Goal: Information Seeking & Learning: Check status

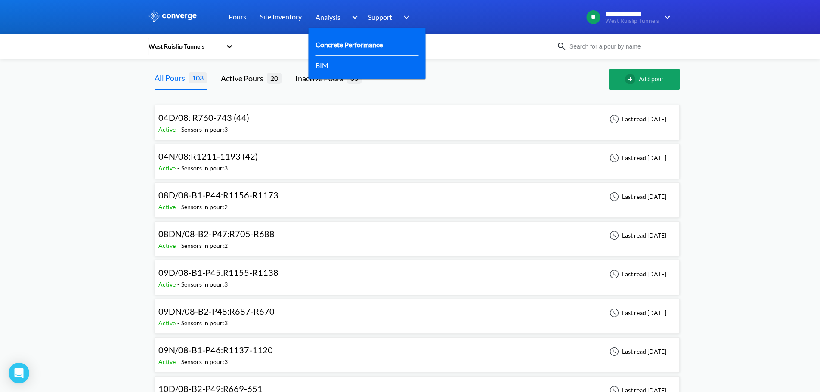
click at [332, 41] on link "Concrete Performance" at bounding box center [349, 44] width 67 height 11
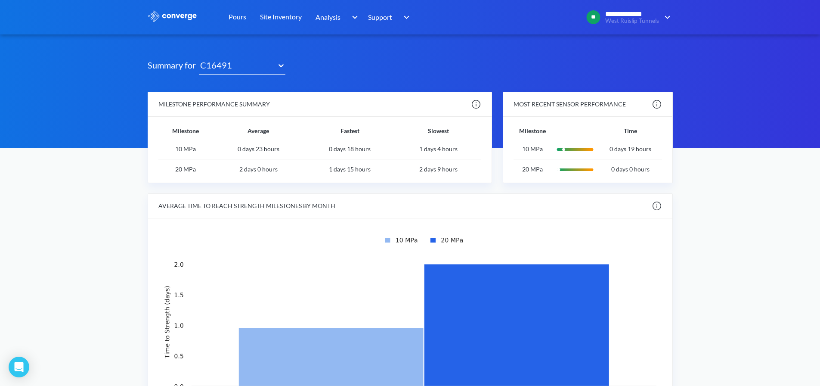
scroll to position [19, 0]
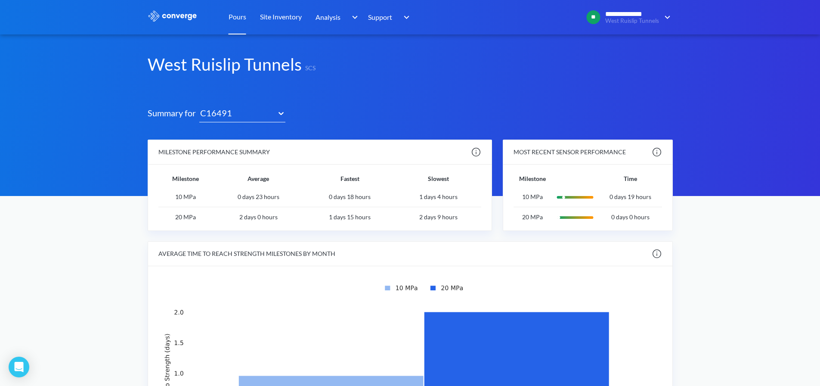
click at [240, 21] on link "Pours" at bounding box center [238, 17] width 18 height 34
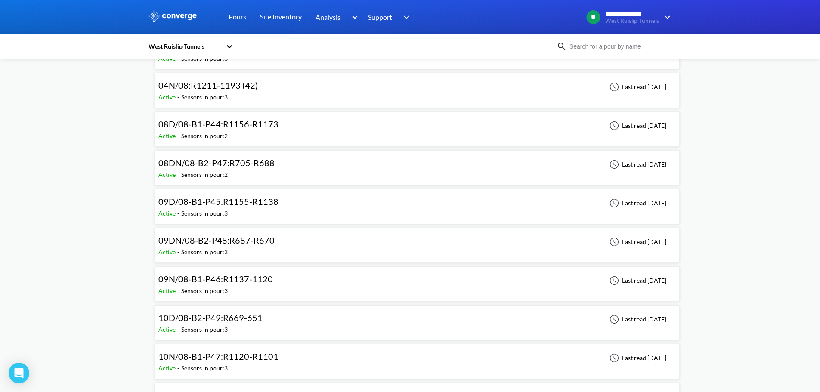
scroll to position [86, 0]
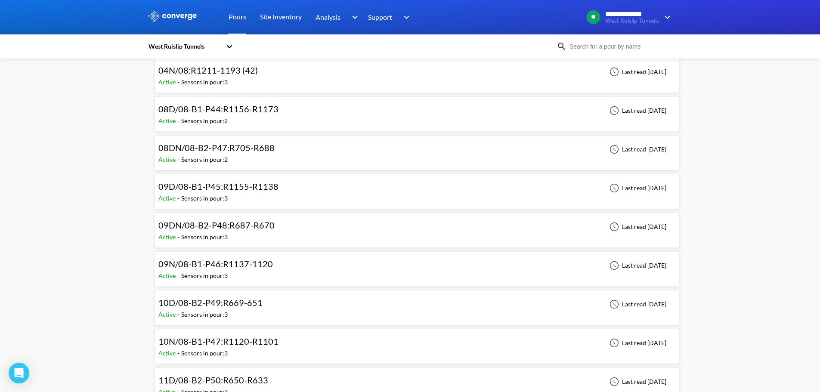
click at [291, 188] on div "09D/08-B1-P45:R1155-R1138 Active - Sensors in pour: 3 Last read [DATE]" at bounding box center [417, 192] width 518 height 28
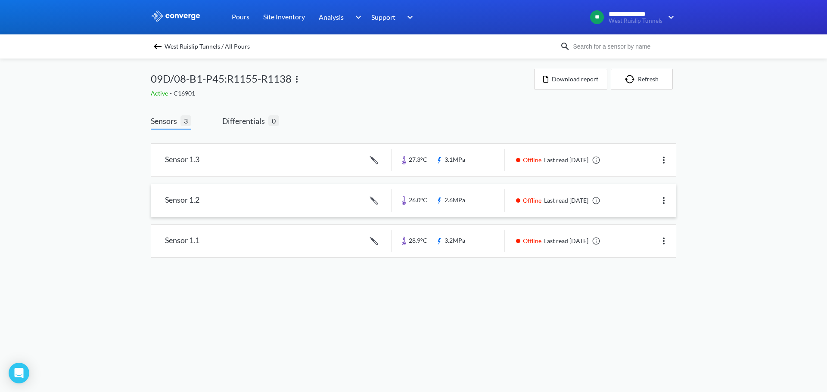
click at [336, 196] on link at bounding box center [413, 200] width 524 height 33
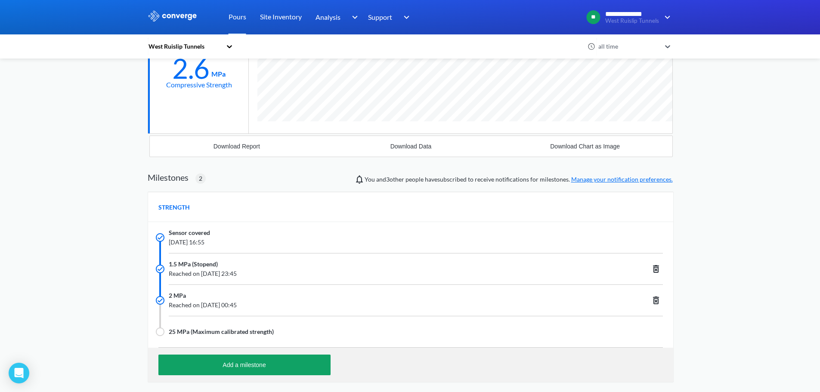
scroll to position [614, 525]
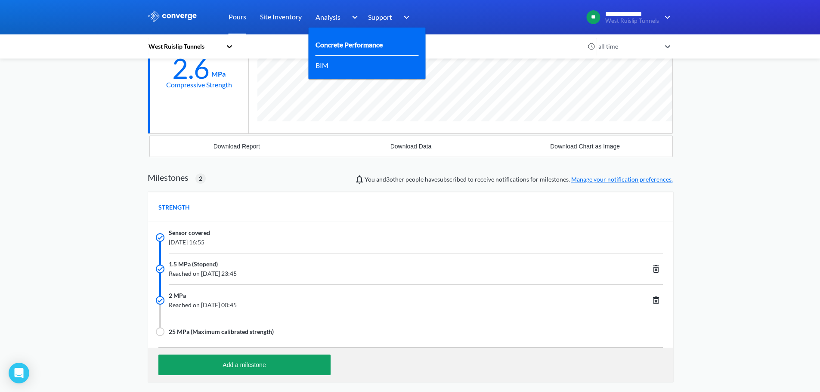
click at [346, 43] on link "Concrete Performance" at bounding box center [349, 44] width 67 height 11
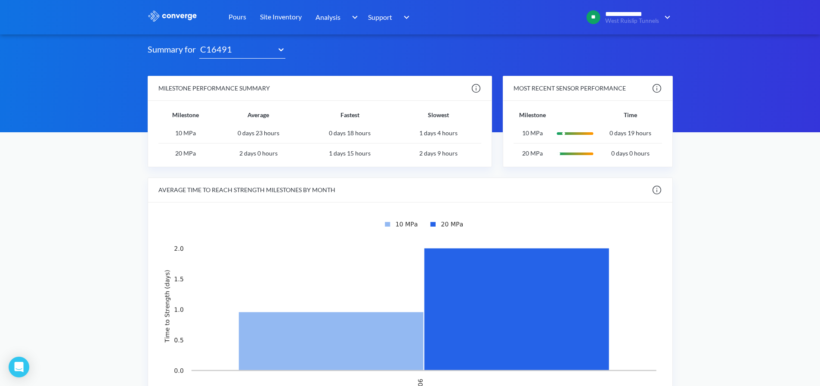
scroll to position [62, 0]
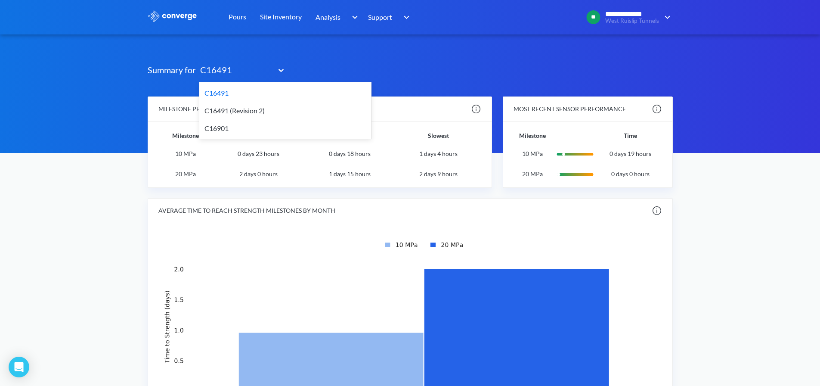
click at [268, 78] on div "C16491" at bounding box center [238, 71] width 78 height 17
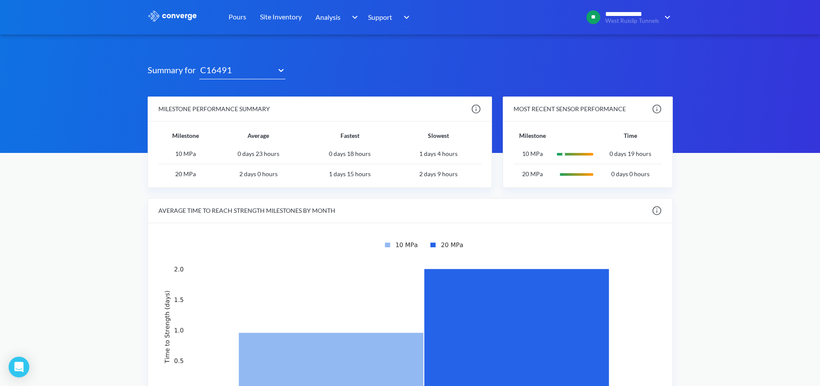
click at [244, 68] on div "C16491" at bounding box center [236, 69] width 74 height 13
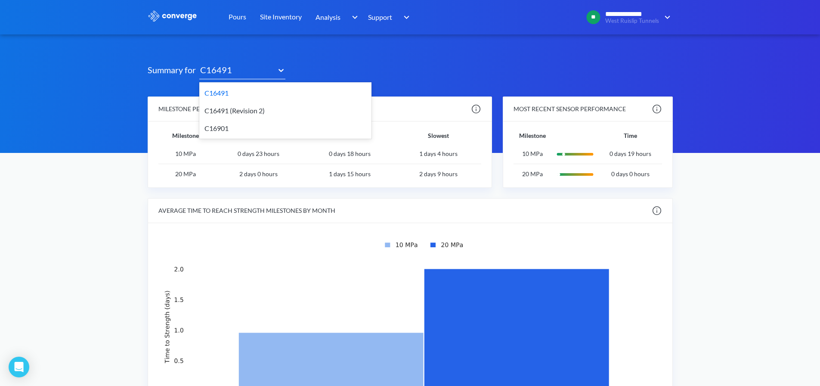
click at [221, 130] on div "C16901" at bounding box center [285, 128] width 172 height 18
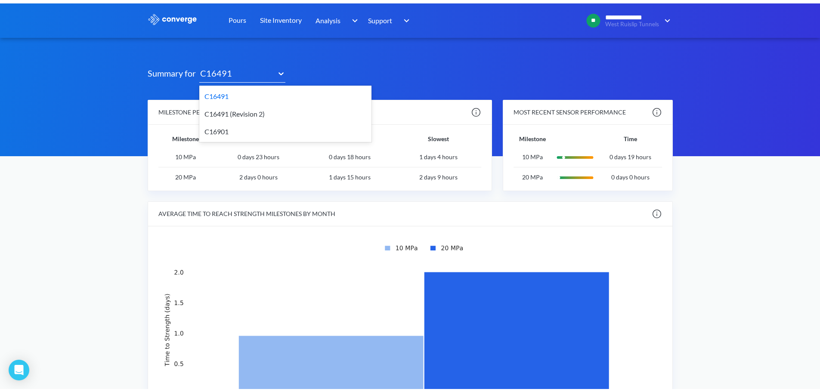
scroll to position [0, 0]
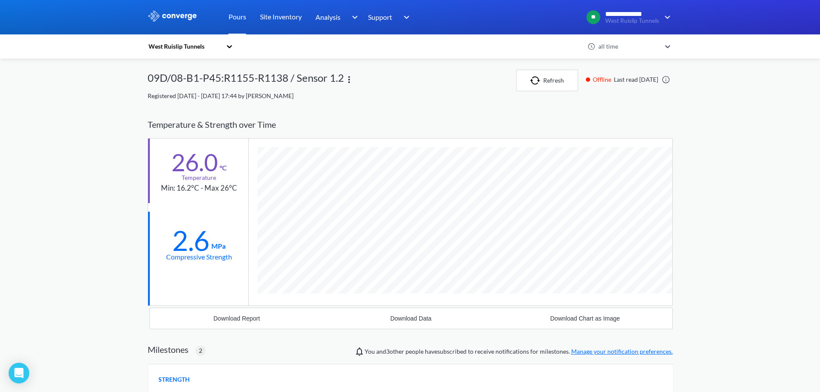
scroll to position [614, 525]
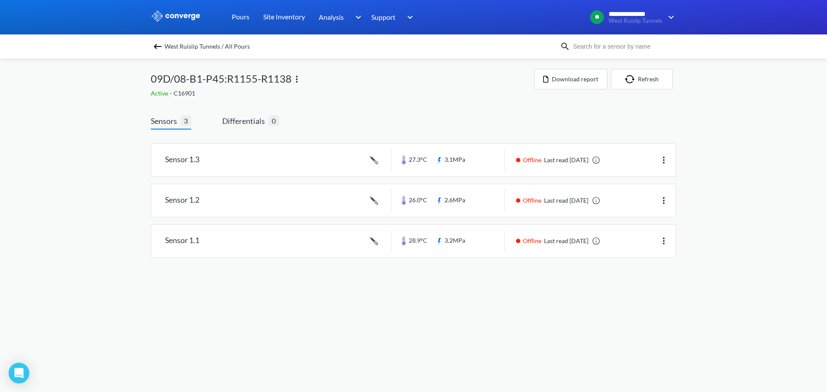
click at [161, 47] on img at bounding box center [157, 46] width 10 height 10
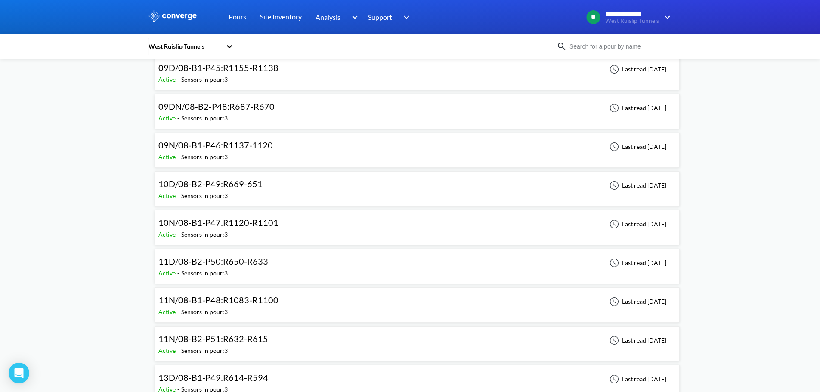
scroll to position [215, 0]
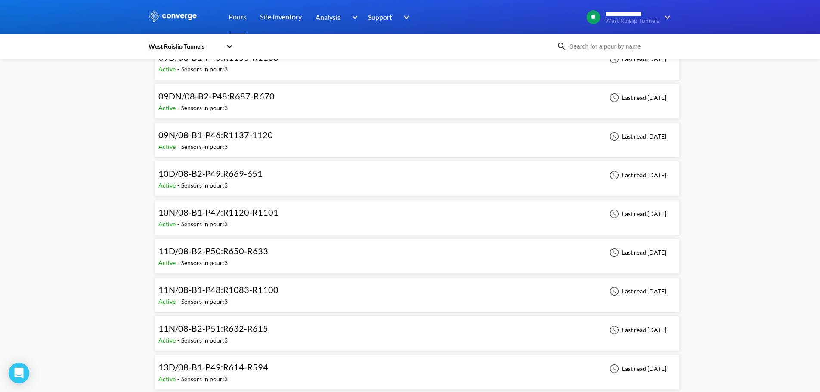
click at [296, 259] on div "11D/08-B2-P50:R650-R633 Active - Sensors in pour: 3 Last read 6 days ago" at bounding box center [417, 256] width 518 height 28
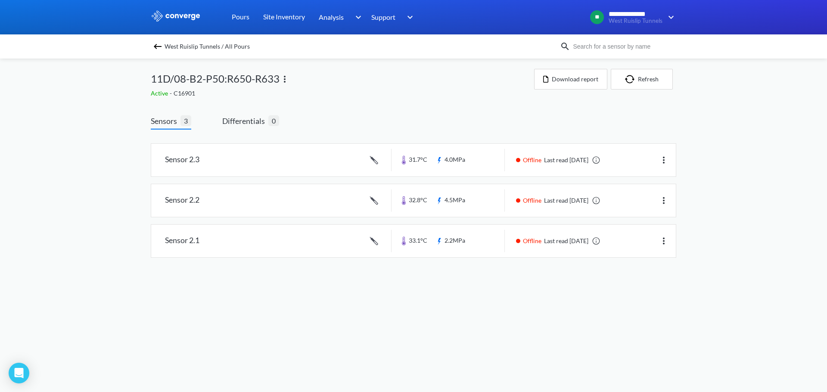
click at [160, 51] on img at bounding box center [157, 46] width 10 height 10
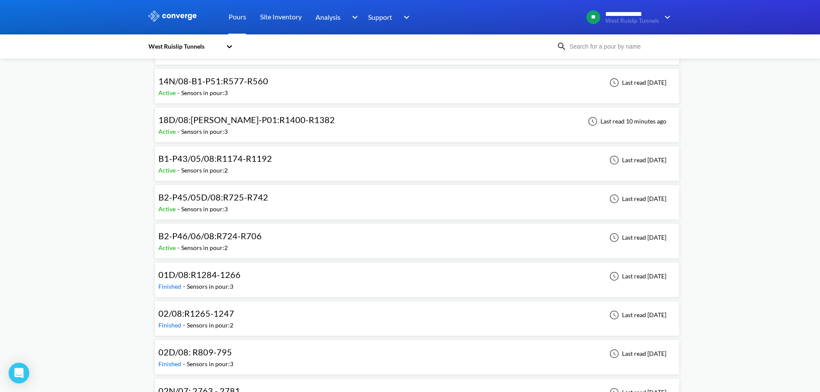
scroll to position [560, 0]
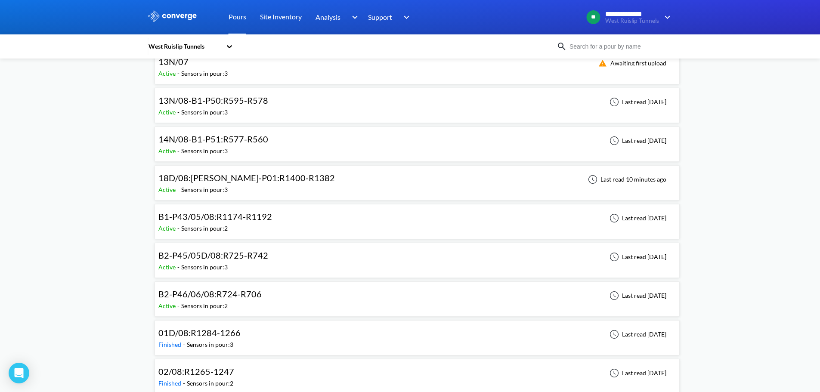
click at [267, 152] on div "Active - Sensors in pour: 3" at bounding box center [215, 150] width 114 height 9
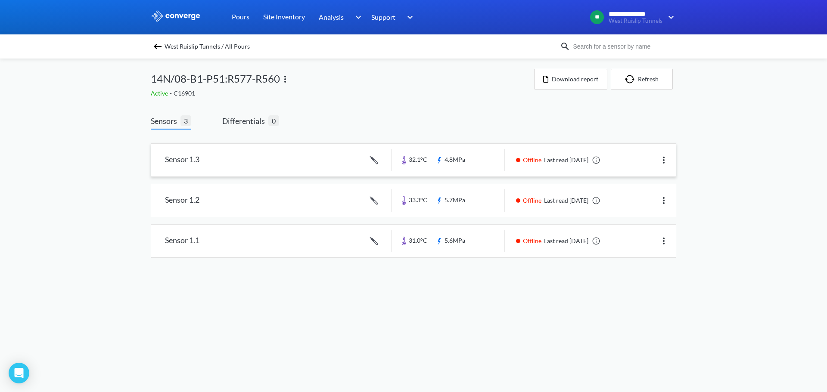
click at [486, 167] on link at bounding box center [413, 160] width 524 height 33
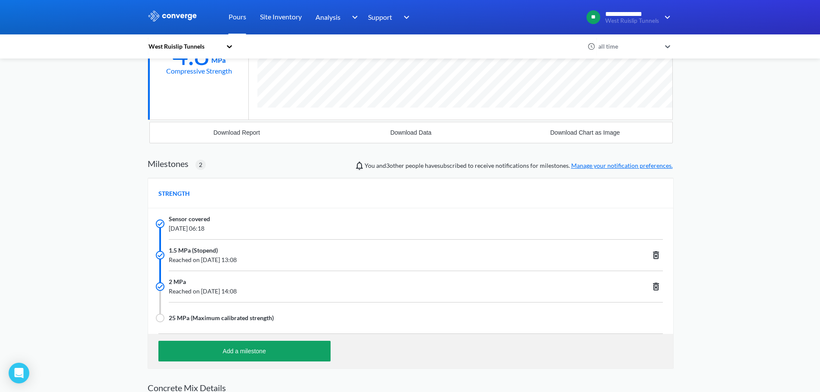
scroll to position [215, 0]
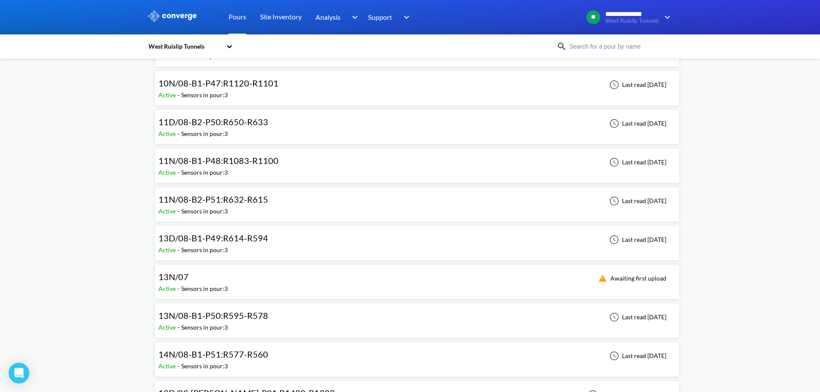
scroll to position [431, 0]
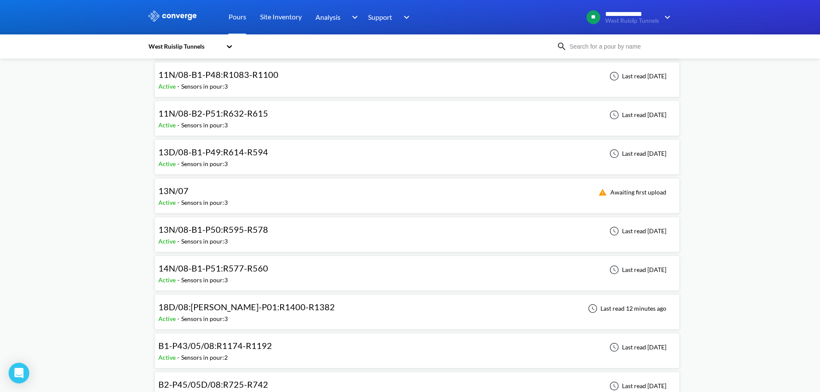
click at [273, 237] on div "13N/08-B1-P50:R595-R578 Active - Sensors in pour: 3 Last read 4 days ago" at bounding box center [417, 235] width 518 height 28
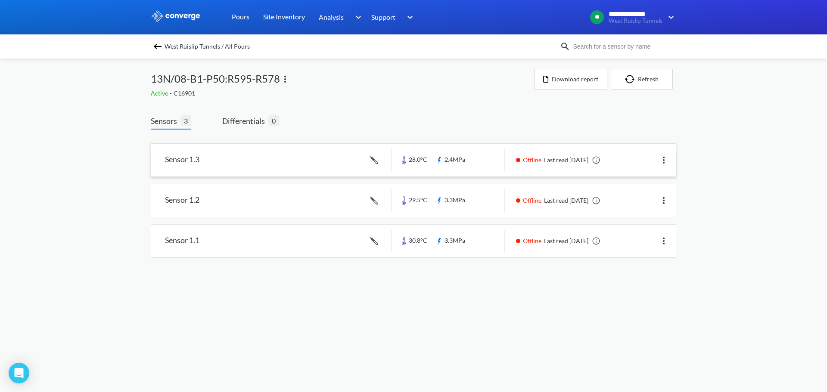
click at [336, 165] on link at bounding box center [413, 160] width 524 height 33
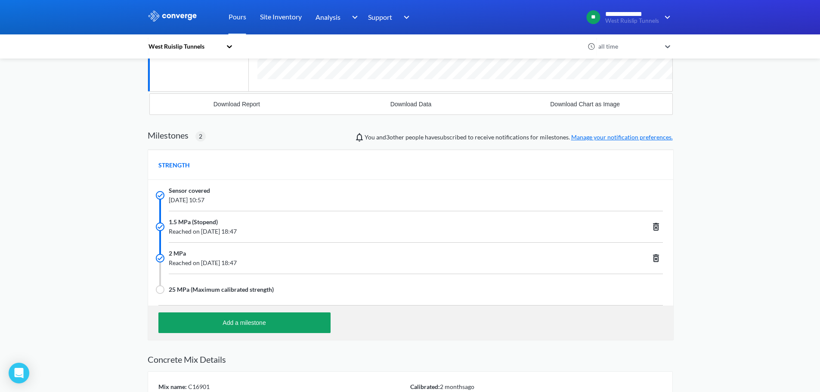
scroll to position [215, 0]
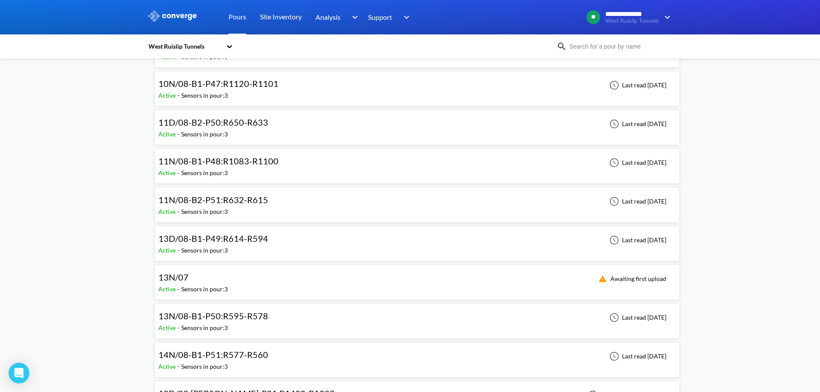
scroll to position [344, 0]
click at [294, 255] on div "13D/08-B1-P49:R614-R594 Active - Sensors in pour: 3 Last read 4 days ago" at bounding box center [417, 243] width 518 height 28
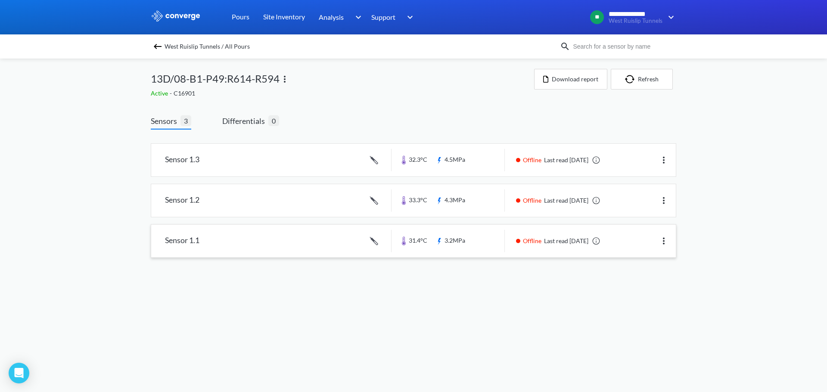
click at [481, 236] on link at bounding box center [413, 241] width 524 height 33
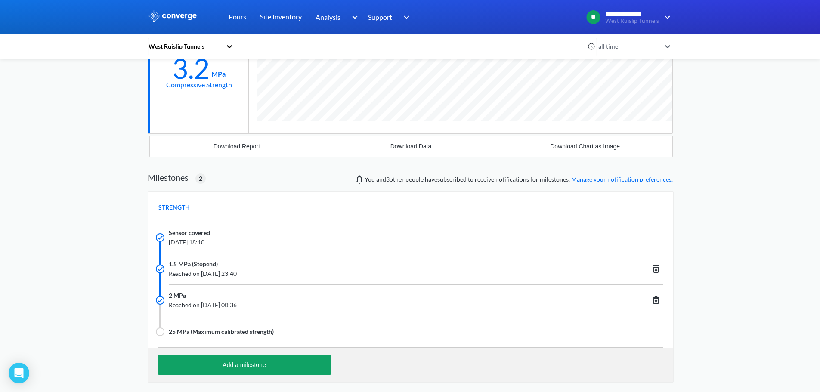
scroll to position [614, 525]
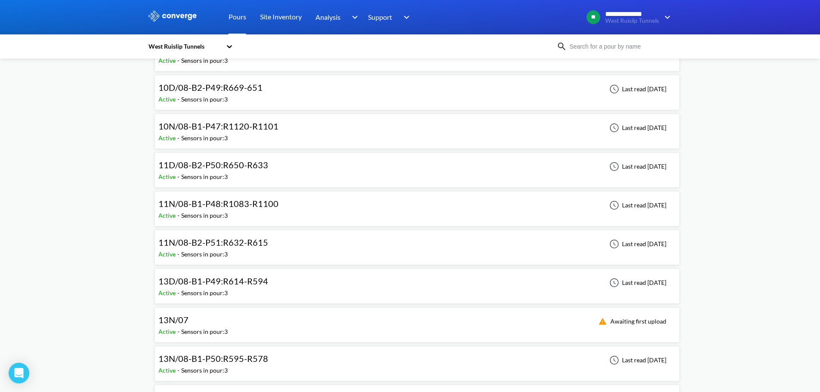
scroll to position [344, 0]
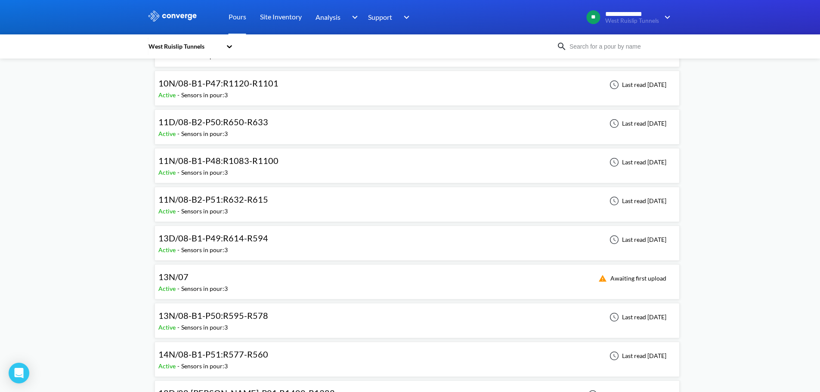
click at [294, 205] on div "11N/08-B2-P51:R632-R615 Active - Sensors in pour: 3 Last read 6 days ago" at bounding box center [417, 205] width 518 height 28
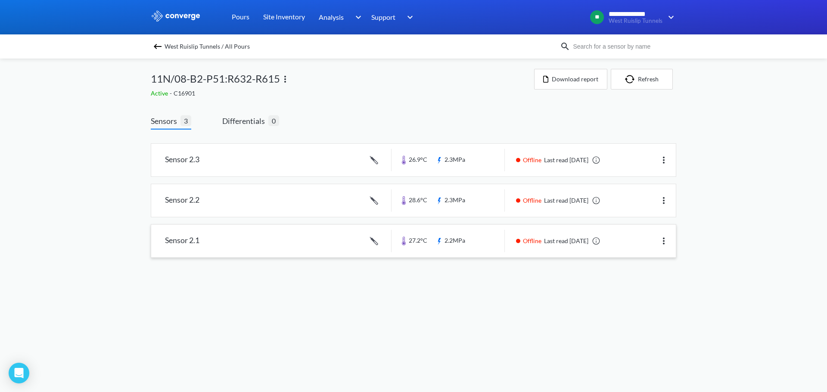
click at [471, 239] on link at bounding box center [413, 241] width 524 height 33
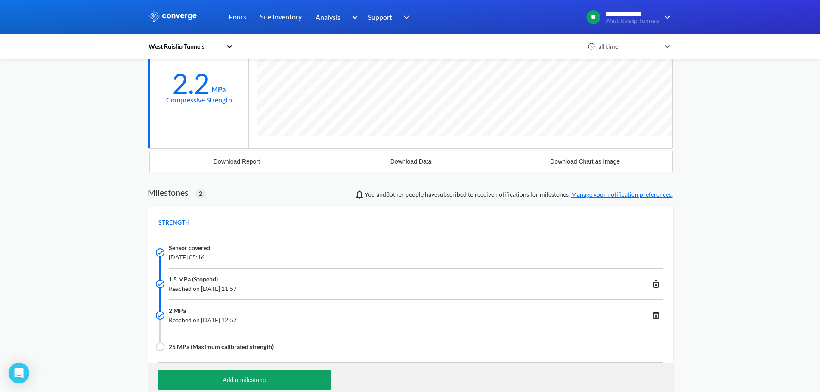
scroll to position [172, 0]
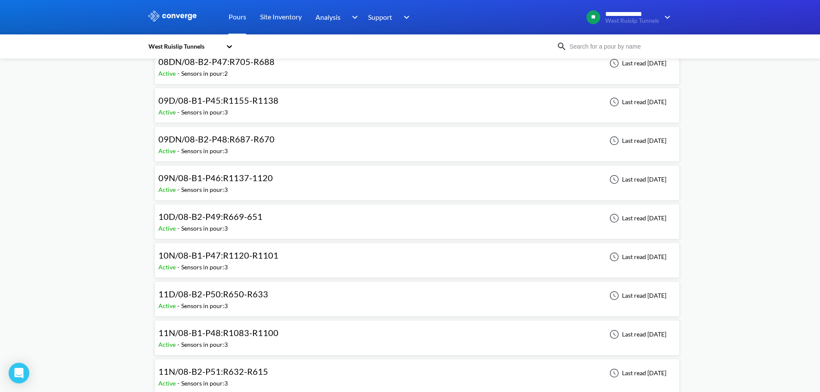
scroll to position [215, 0]
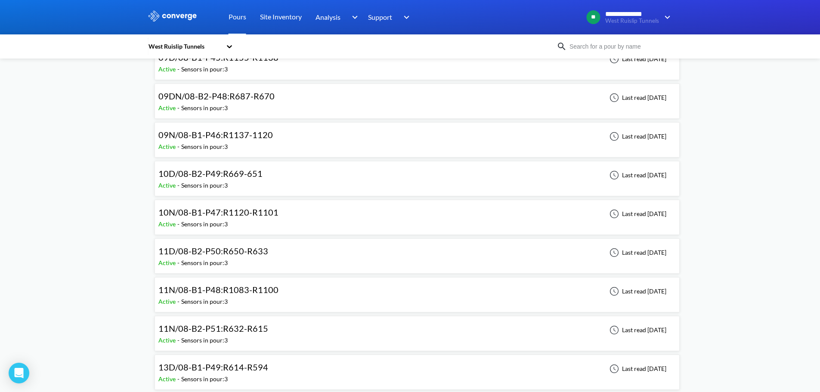
click at [289, 257] on div "11D/08-B2-P50:R650-R633 Active - Sensors in pour: 3 Last read 6 days ago" at bounding box center [417, 256] width 518 height 28
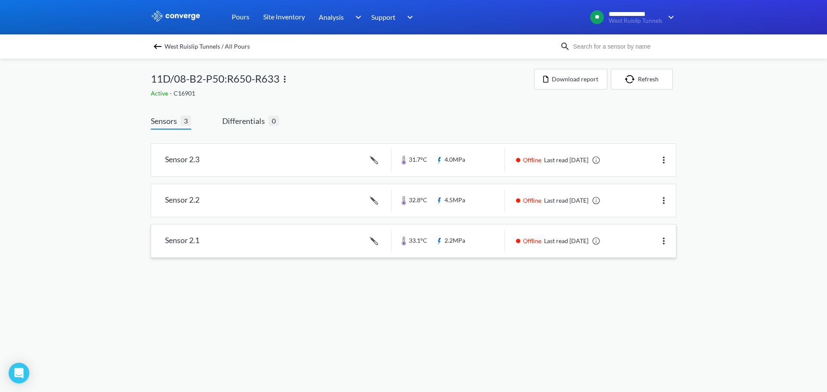
click at [476, 241] on link at bounding box center [413, 241] width 524 height 33
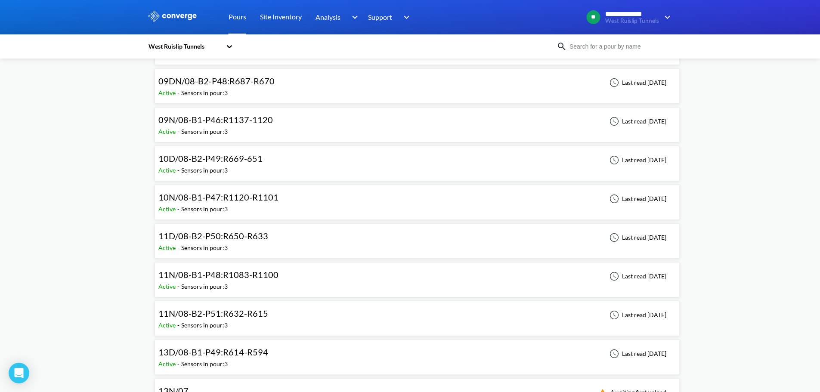
scroll to position [215, 0]
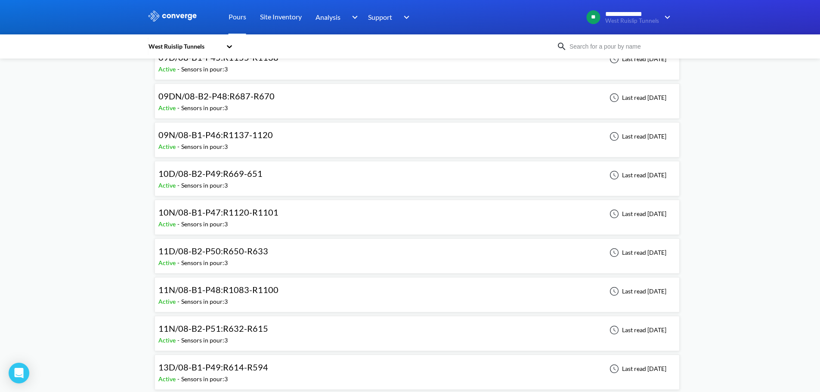
click at [293, 191] on div "10D/08-B2-P49:R669-651 Active - Sensors in pour: 3 Last read 7 days ago" at bounding box center [417, 179] width 518 height 28
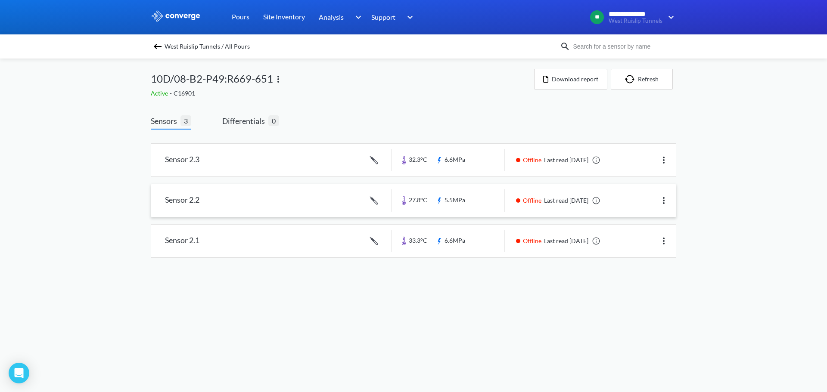
click at [288, 200] on link at bounding box center [413, 200] width 524 height 33
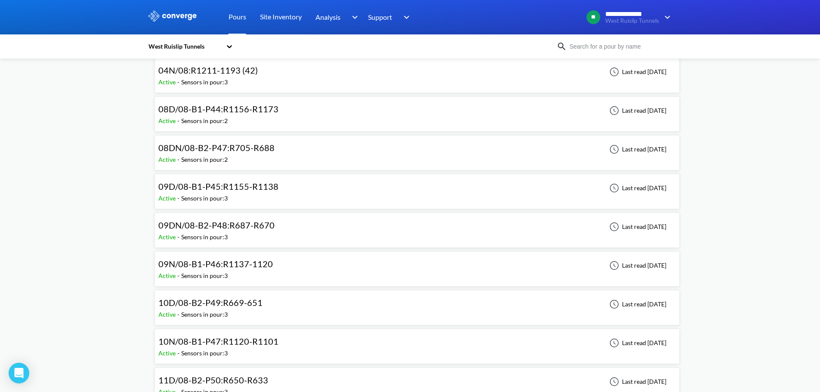
scroll to position [43, 0]
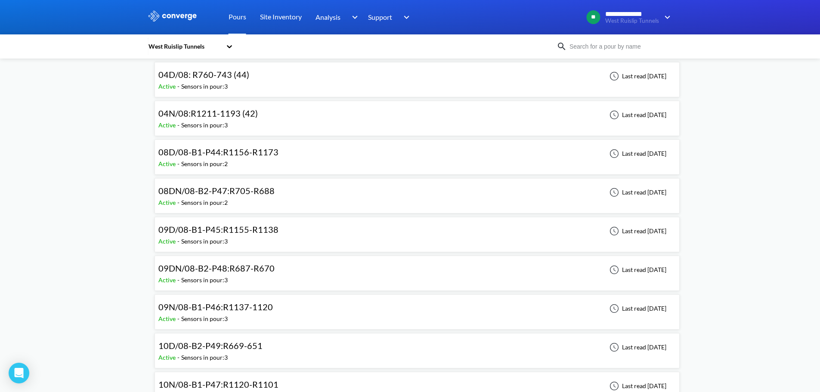
click at [296, 276] on div "09DN/08-B2-P48:R687-R670 Active - Sensors in pour: 3 Last read 8 days ago" at bounding box center [417, 274] width 518 height 28
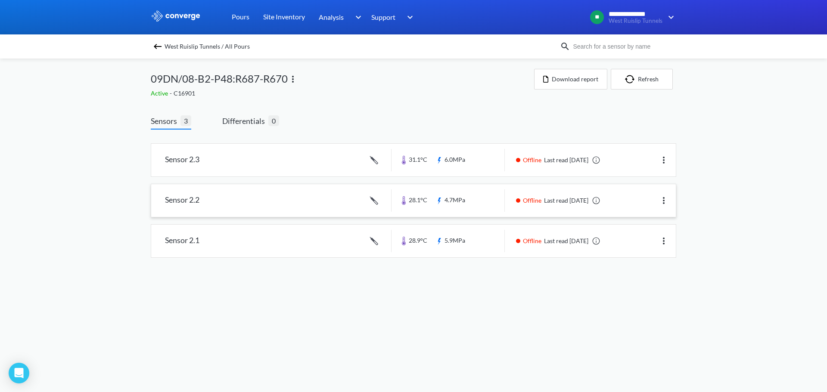
click at [326, 203] on link at bounding box center [413, 200] width 524 height 33
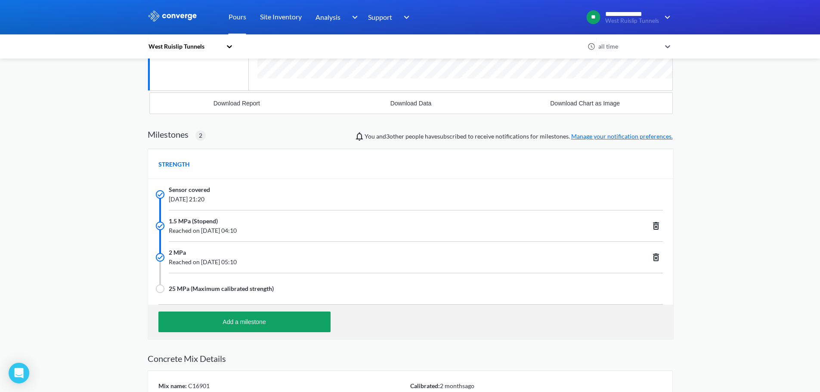
scroll to position [614, 525]
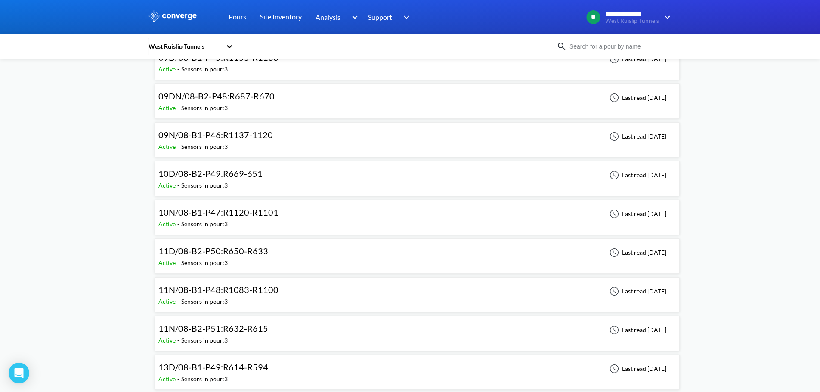
scroll to position [43, 0]
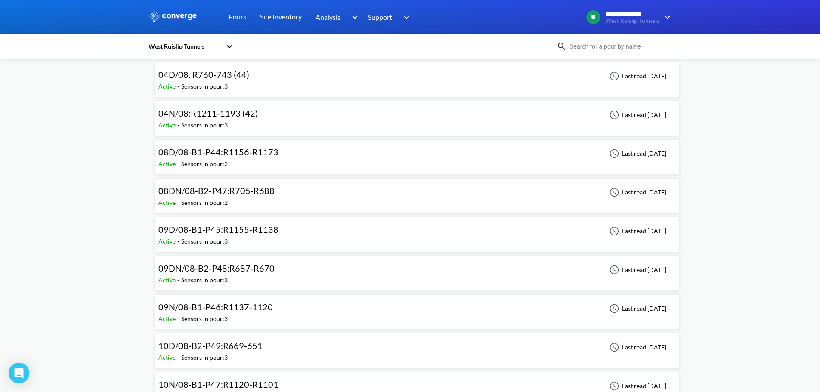
click at [415, 200] on div "08DN/08-B2-P47:R705-R688 Active - Sensors in pour: 2 Last read [DATE]" at bounding box center [417, 196] width 518 height 28
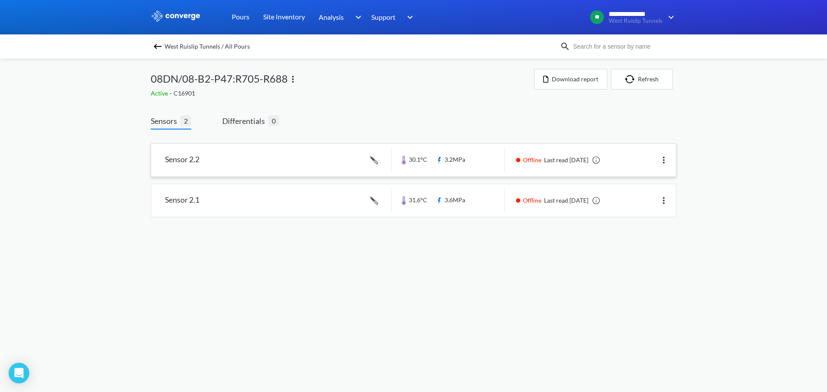
click at [303, 167] on link at bounding box center [413, 160] width 524 height 33
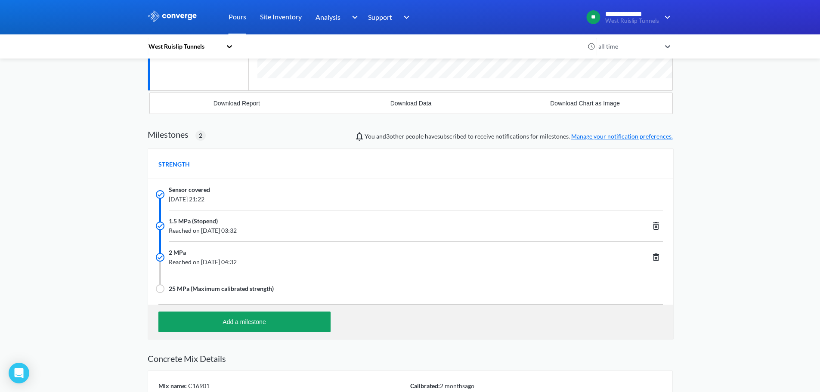
scroll to position [614, 525]
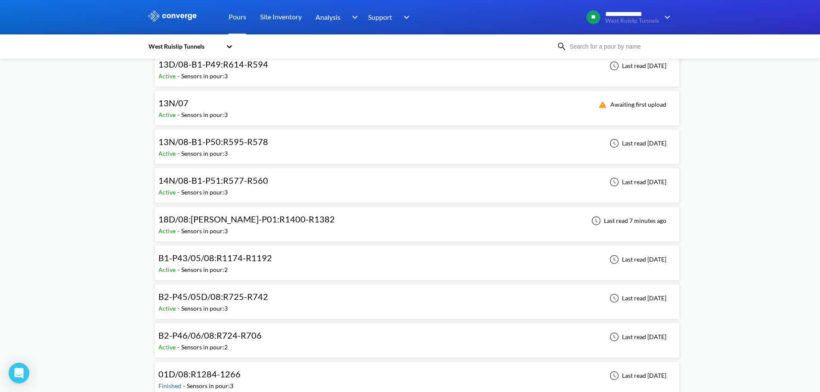
scroll to position [560, 0]
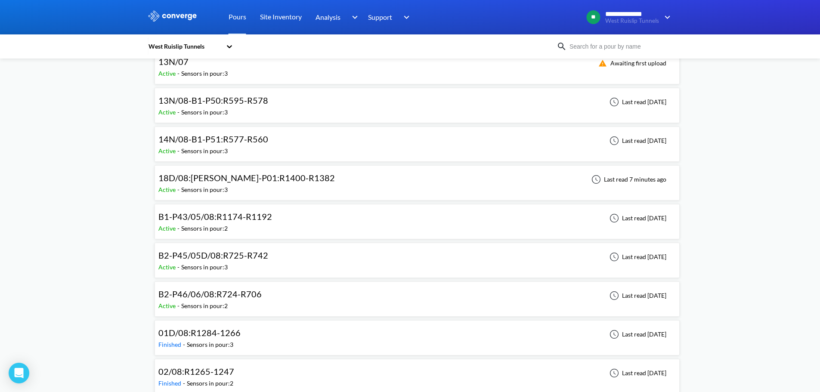
click at [272, 294] on div "B2-P46/06/08:R724-R706 Active - Sensors in pour: 2 Last read [DATE]" at bounding box center [417, 299] width 518 height 28
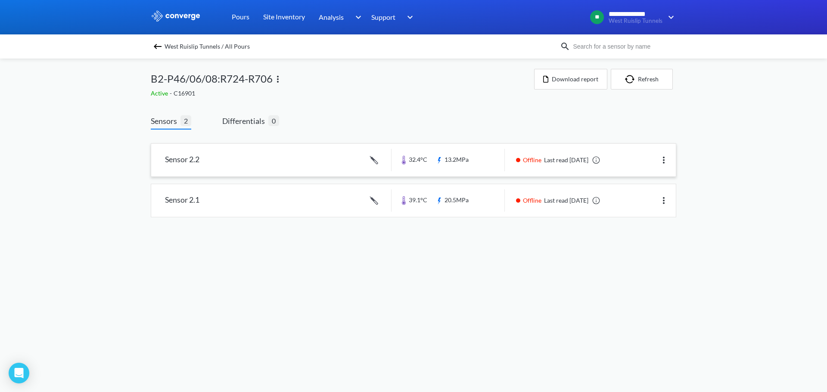
click at [322, 162] on link at bounding box center [413, 160] width 524 height 33
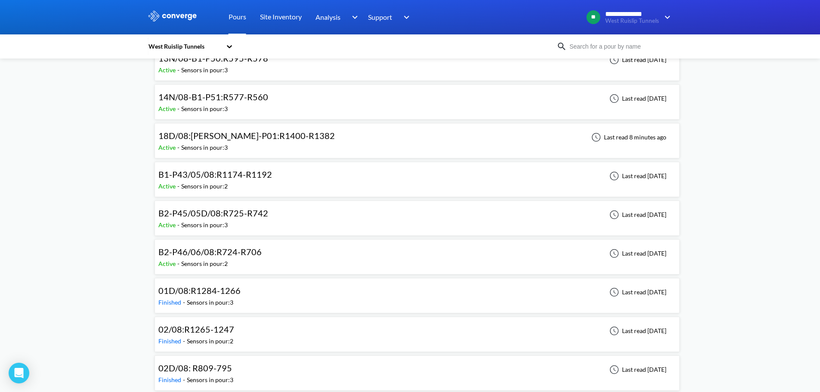
scroll to position [603, 0]
click at [252, 248] on span "B2-P46/06/08:R724-R706" at bounding box center [209, 251] width 103 height 10
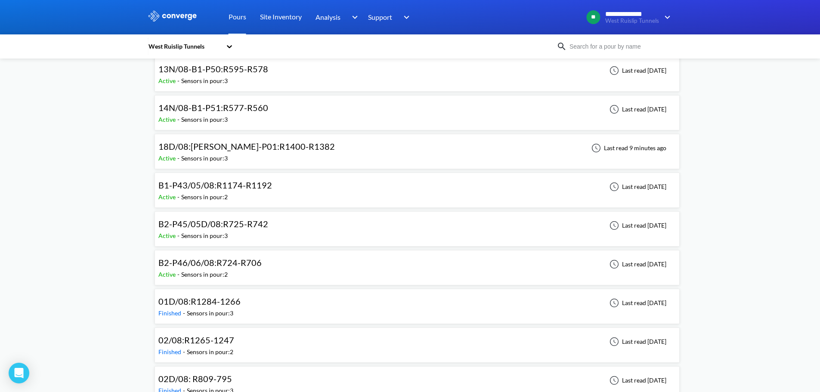
scroll to position [603, 0]
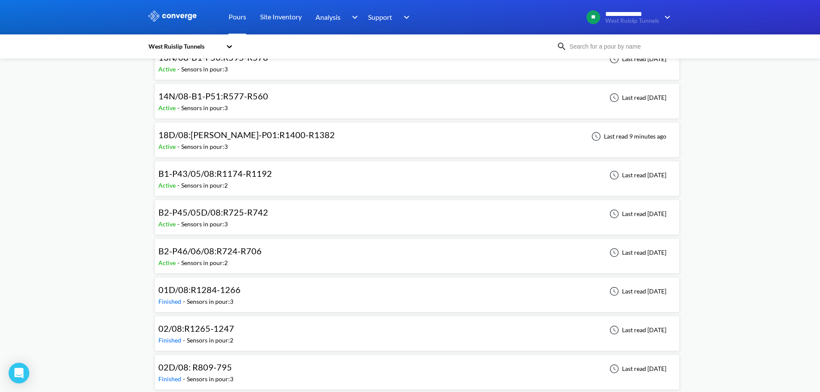
click at [277, 212] on div "B2-P45/05D/08:R725-R742 Active - Sensors in pour: 3 Last read [DATE]" at bounding box center [417, 218] width 518 height 28
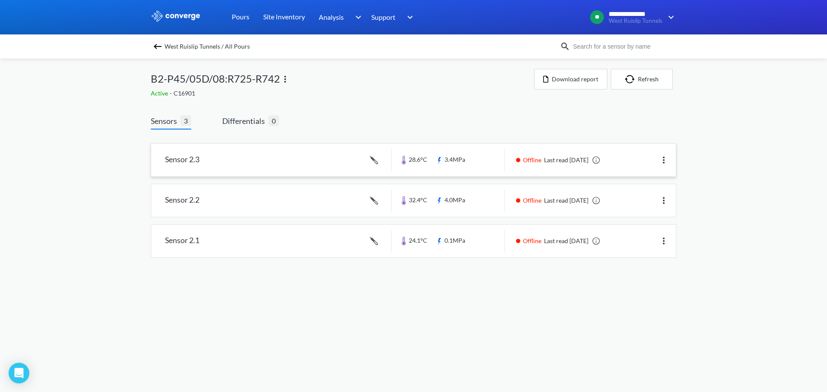
click at [303, 167] on link at bounding box center [413, 160] width 524 height 33
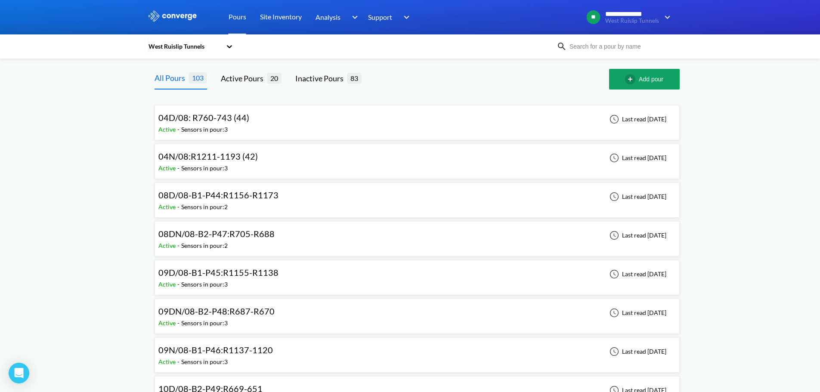
drag, startPoint x: 301, startPoint y: 105, endPoint x: 281, endPoint y: 123, distance: 26.8
click at [281, 123] on div "04D/08: R760-743 (44) Active - Sensors in pour: 3 Last read [DATE]" at bounding box center [417, 123] width 518 height 28
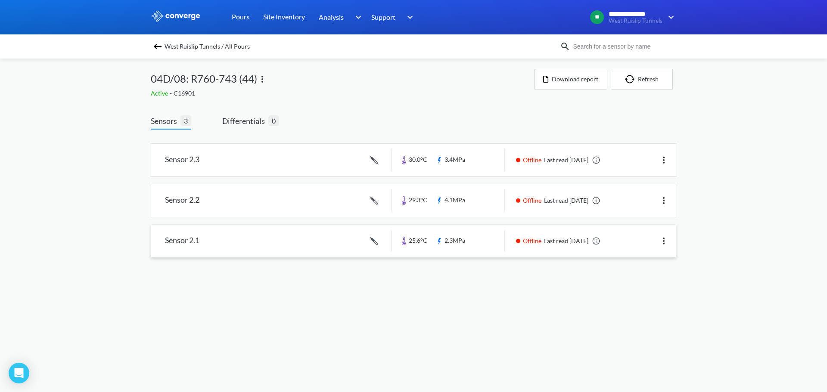
click at [465, 245] on link at bounding box center [413, 241] width 524 height 33
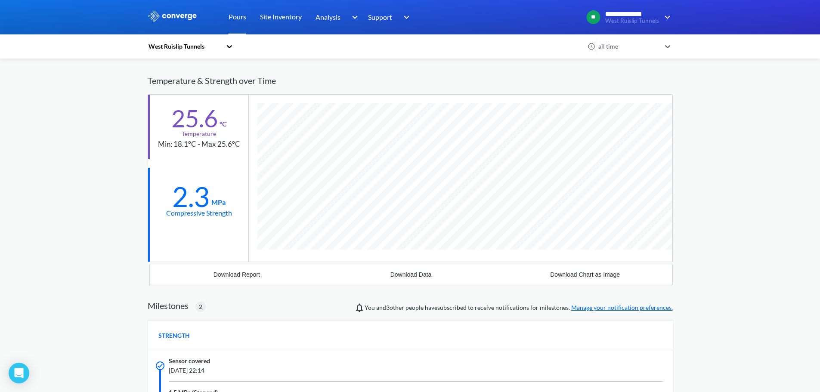
scroll to position [215, 0]
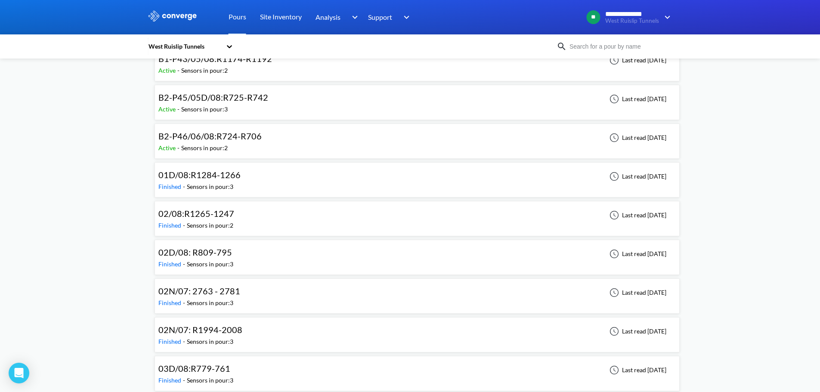
scroll to position [732, 0]
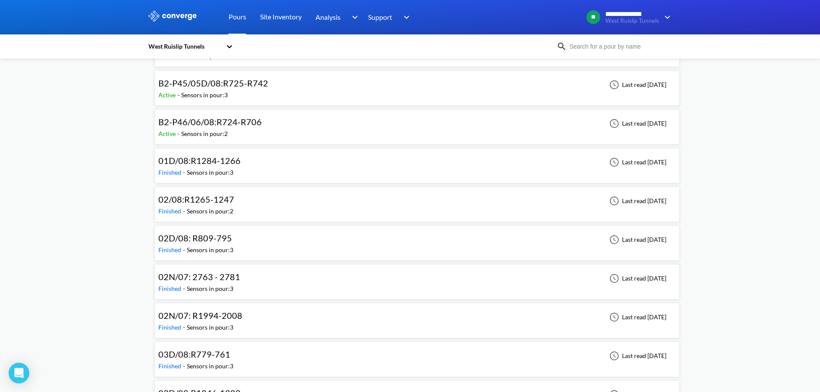
click at [279, 352] on div "03D/08:R779-761 Finished - Sensors in pour: 3 Last read [DATE]" at bounding box center [417, 360] width 518 height 28
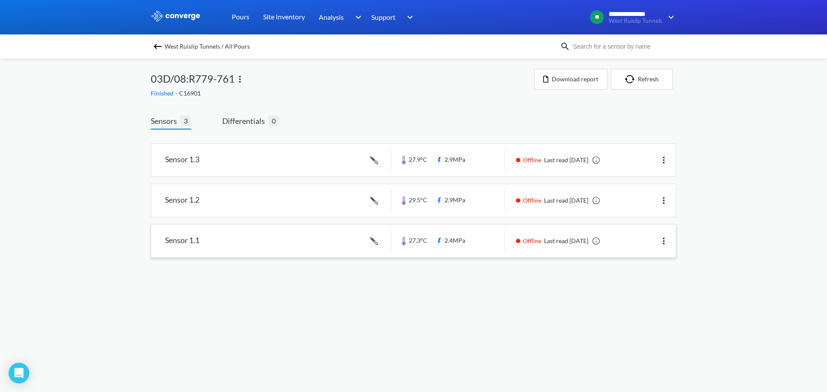
click at [316, 234] on link at bounding box center [413, 241] width 524 height 33
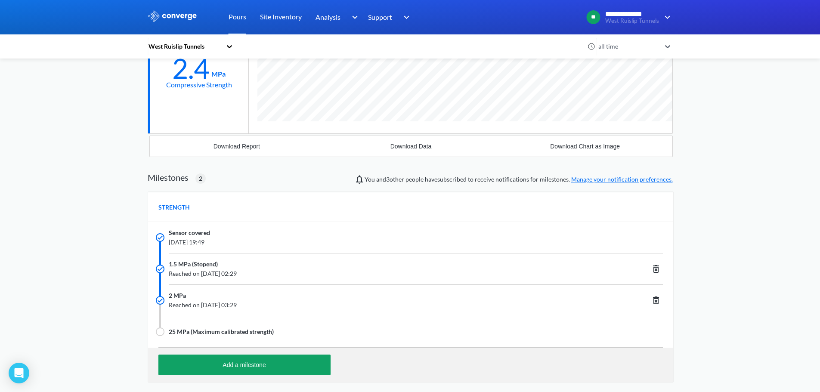
scroll to position [614, 525]
